Goal: Obtain resource: Obtain resource

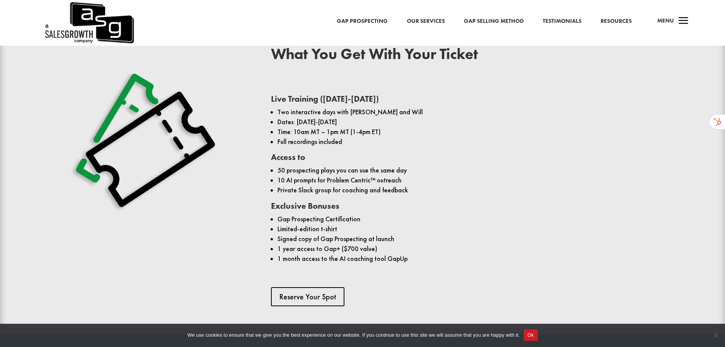
scroll to position [562, 0]
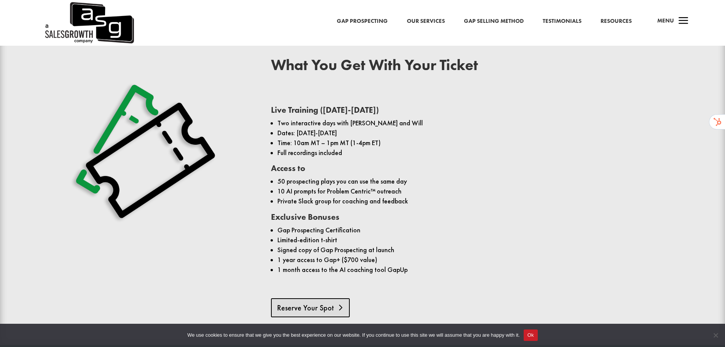
click at [329, 298] on link "Reserve Your Spot" at bounding box center [310, 307] width 79 height 19
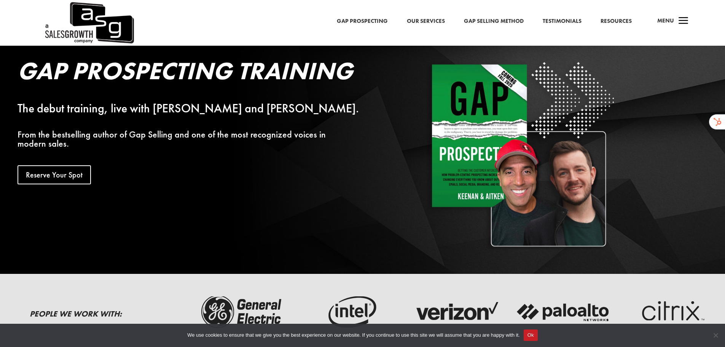
scroll to position [0, 0]
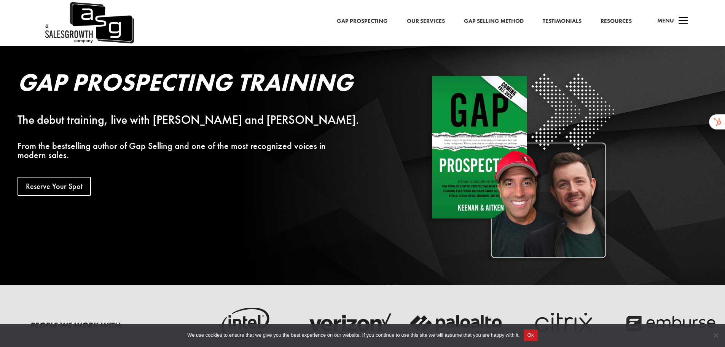
click at [503, 21] on link "Gap Selling Method" at bounding box center [494, 21] width 60 height 10
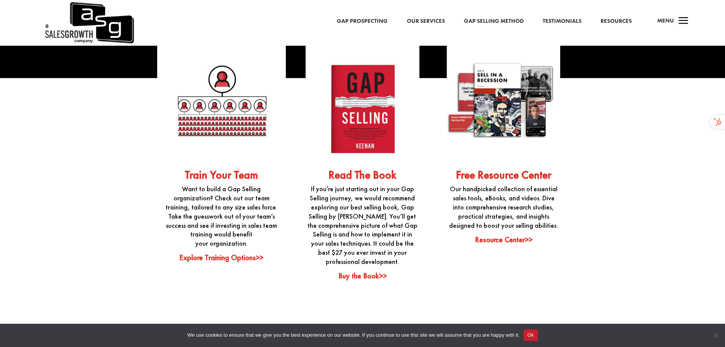
scroll to position [1952, 0]
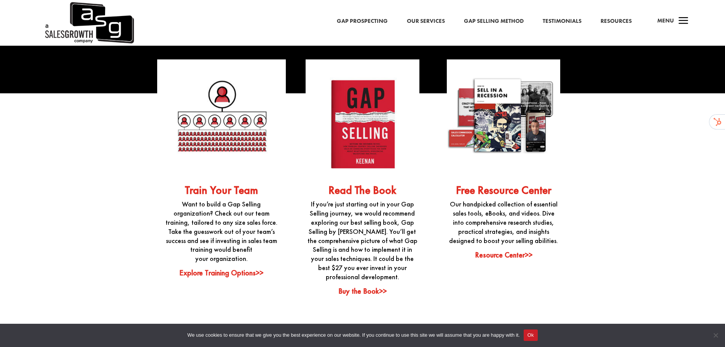
click at [521, 250] on link "Resource Center>>" at bounding box center [504, 255] width 58 height 10
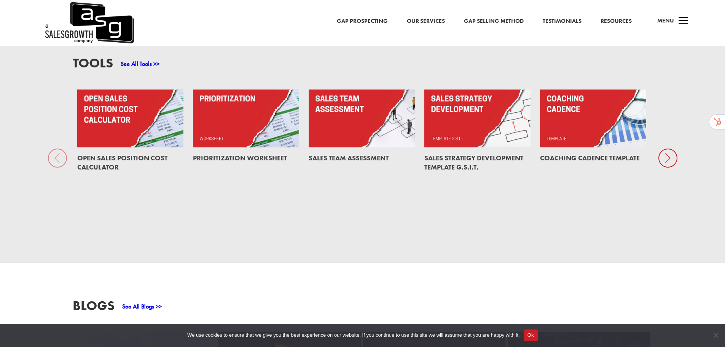
scroll to position [657, 0]
click at [489, 110] on link at bounding box center [478, 118] width 106 height 58
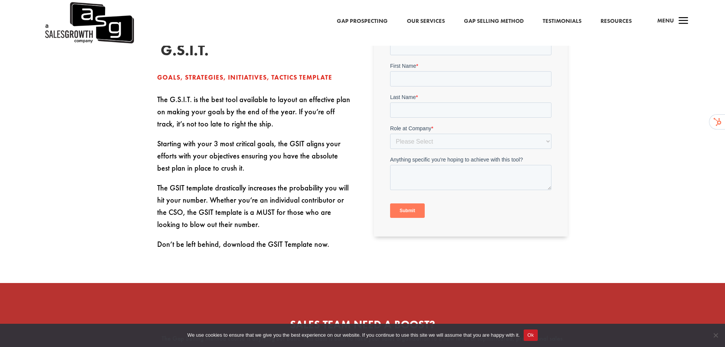
scroll to position [305, 0]
